Goal: Find specific page/section: Find specific page/section

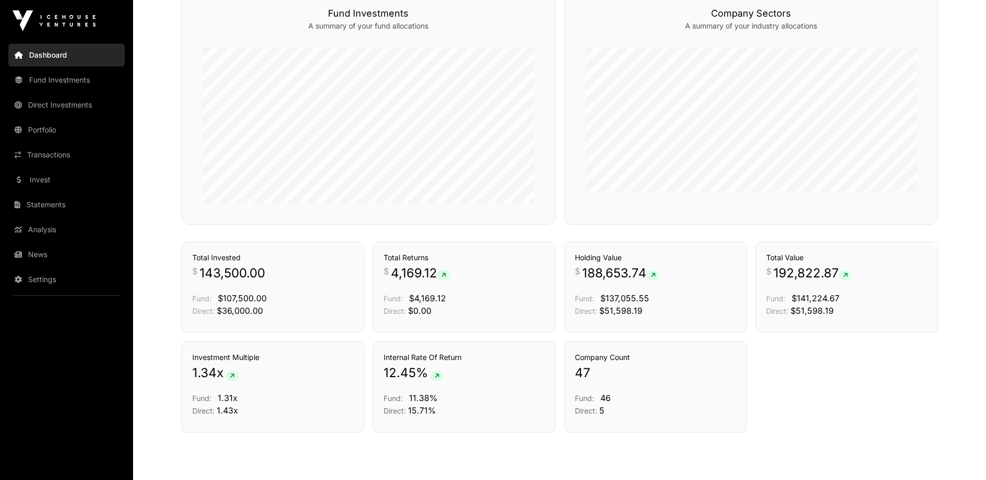
scroll to position [652, 0]
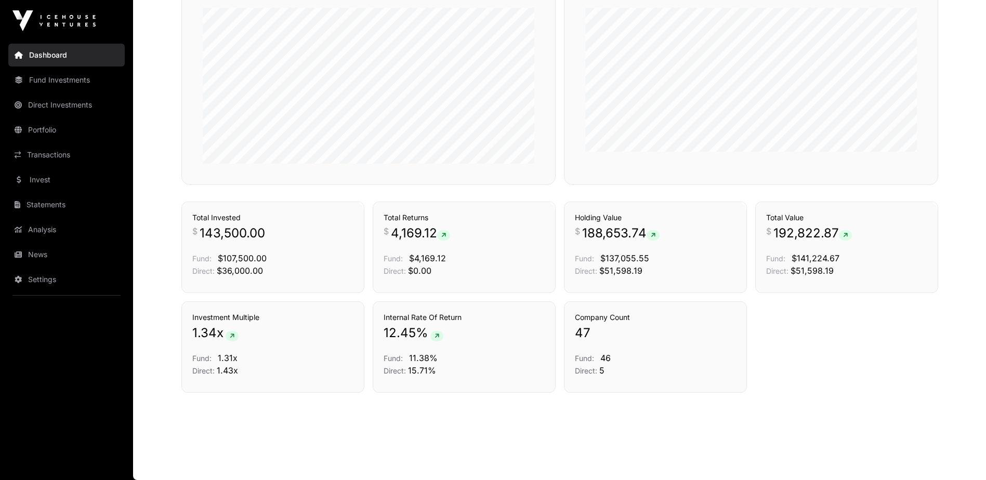
click at [56, 204] on link "Statements" at bounding box center [66, 204] width 116 height 23
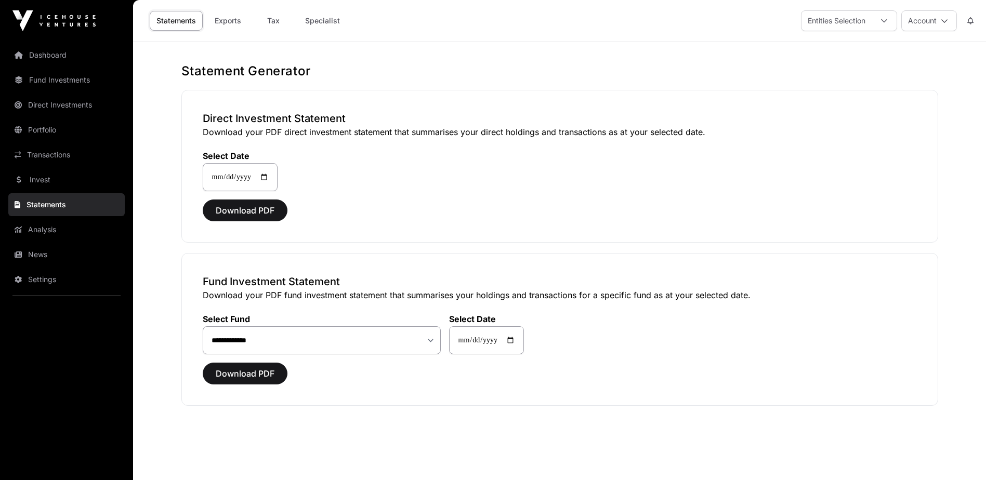
click at [51, 257] on link "News" at bounding box center [66, 254] width 116 height 23
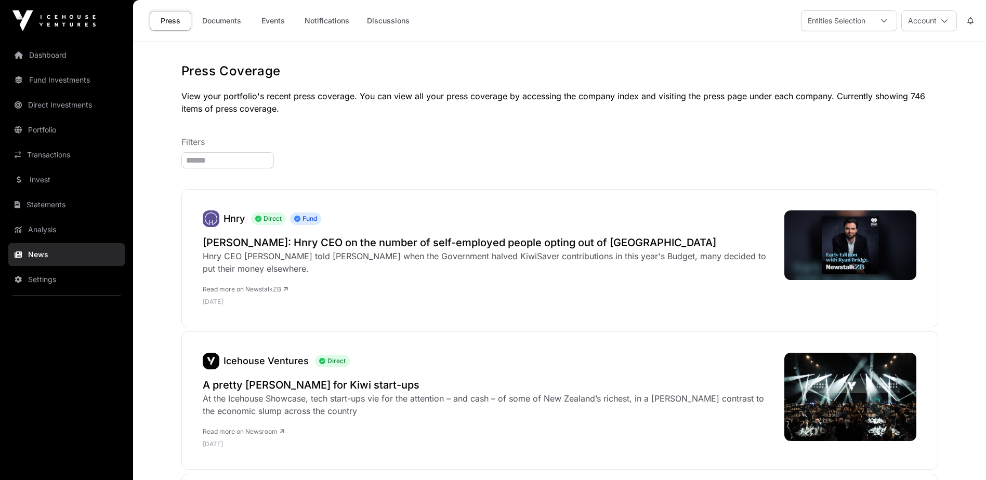
click at [226, 25] on link "Documents" at bounding box center [221, 21] width 52 height 20
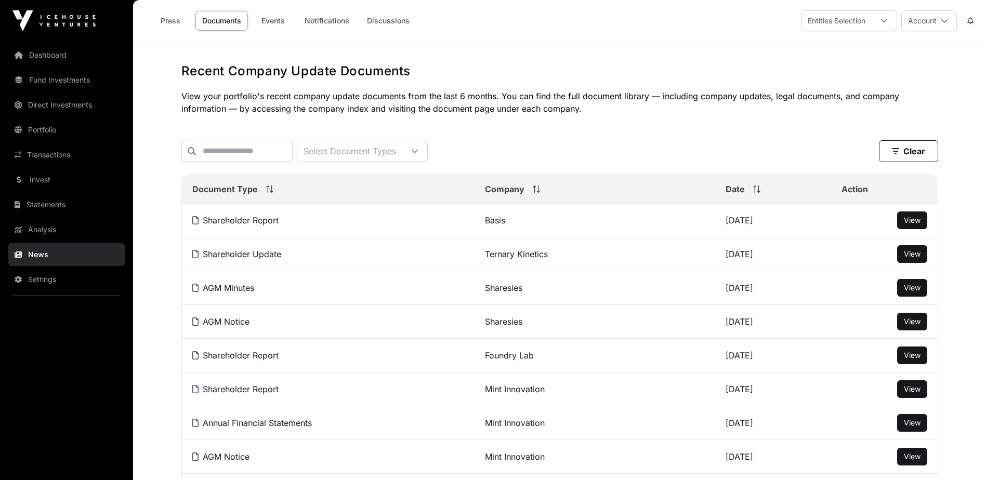
click at [942, 19] on icon at bounding box center [944, 20] width 7 height 7
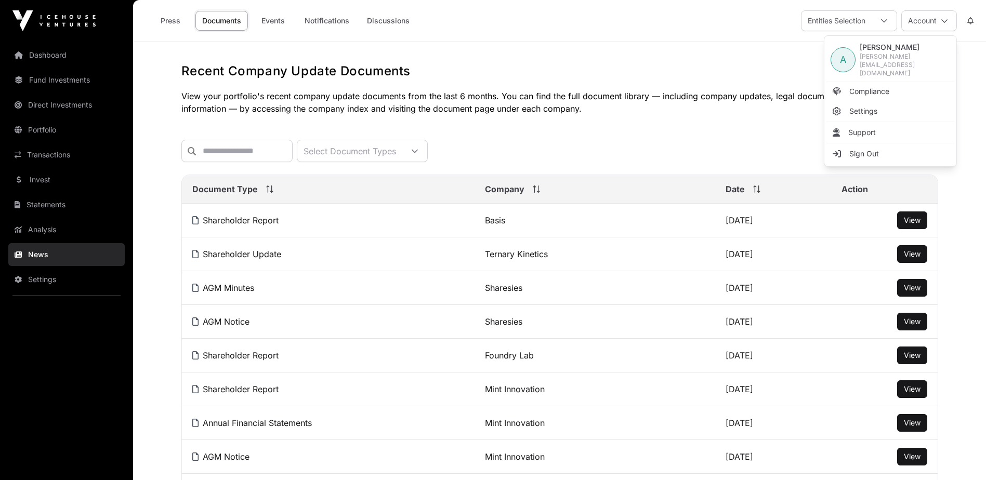
click at [885, 144] on link "Sign Out" at bounding box center [890, 153] width 128 height 19
